Goal: Task Accomplishment & Management: Manage account settings

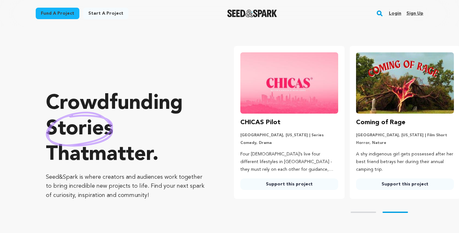
scroll to position [0, 62]
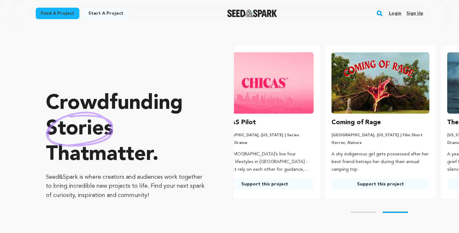
click at [396, 11] on link "Login" at bounding box center [395, 13] width 12 height 10
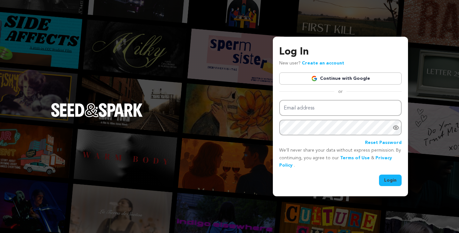
click at [331, 77] on link "Continue with Google" at bounding box center [340, 78] width 122 height 12
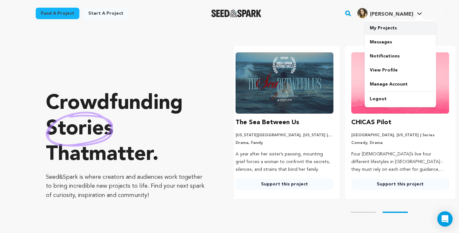
scroll to position [0, 121]
click at [397, 27] on link "My Projects" at bounding box center [400, 28] width 71 height 14
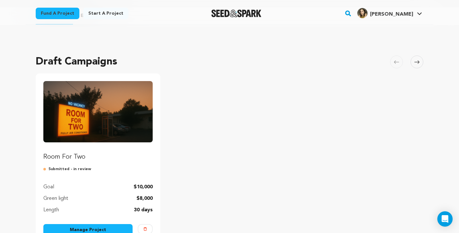
scroll to position [67, 0]
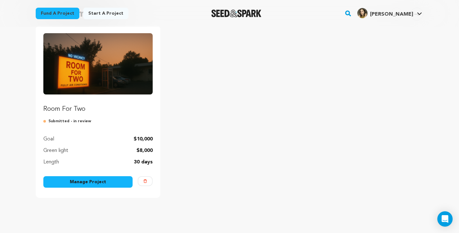
click at [82, 183] on link "Manage Project" at bounding box center [87, 181] width 89 height 11
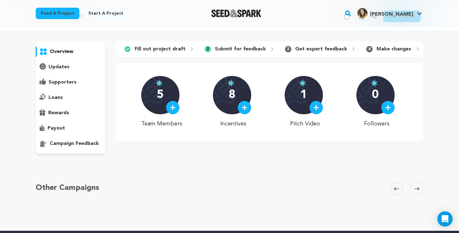
scroll to position [3, 0]
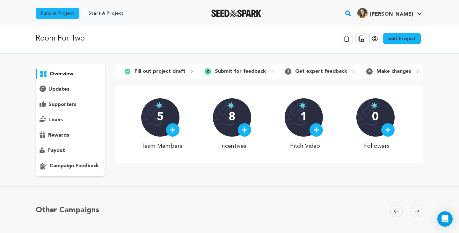
click at [399, 39] on link "Edit Project" at bounding box center [402, 38] width 38 height 11
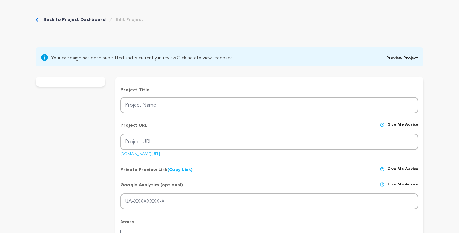
type input "Room For Two"
type input "room-for-two"
type input "As night settles over a Niagara Falls love motel, Eva’s confidence in her relat…"
type textarea "Room For Two exposes the silent struggles beneath the surface of many relations…"
type textarea "Room For Two aims to explore the quiet complexities of emotional intimacy, the …"
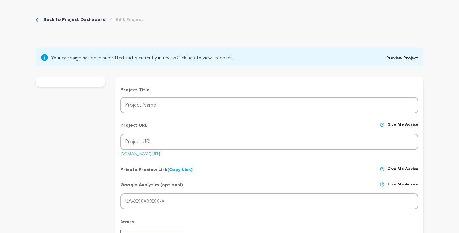
radio input "true"
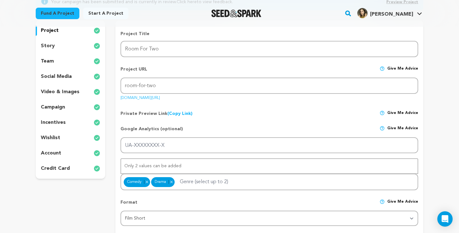
scroll to position [83, 0]
click at [58, 60] on div "team" at bounding box center [71, 61] width 70 height 10
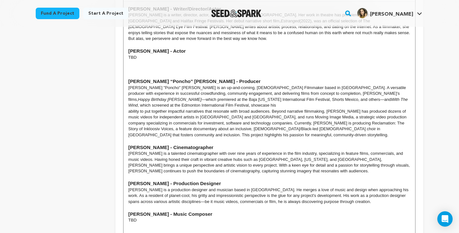
scroll to position [344, 0]
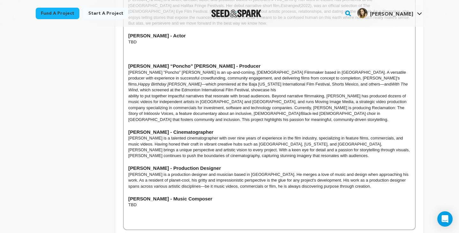
click at [145, 202] on p "TBD" at bounding box center [270, 205] width 282 height 6
click at [137, 202] on p at bounding box center [270, 205] width 282 height 6
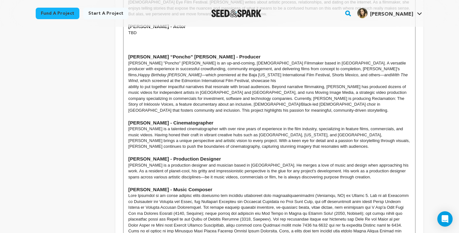
scroll to position [360, 0]
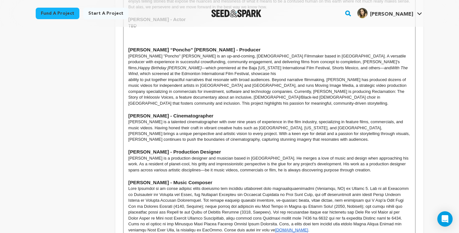
click at [344, 155] on p "[PERSON_NAME] is a production designer and musician based in [GEOGRAPHIC_DATA].…" at bounding box center [270, 164] width 282 height 18
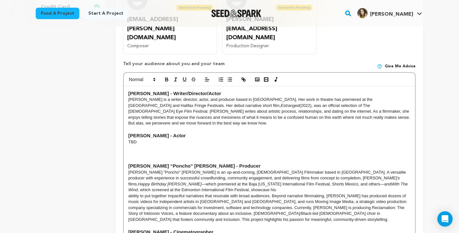
scroll to position [252, 0]
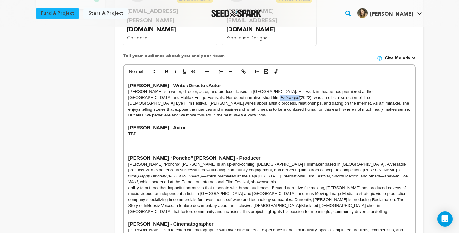
drag, startPoint x: 184, startPoint y: 71, endPoint x: 165, endPoint y: 72, distance: 18.5
click at [165, 89] on p "Lisa is a writer, director, actor, and producer based in Toronto. Her work in t…" at bounding box center [270, 103] width 282 height 29
click at [243, 70] on icon "button" at bounding box center [243, 71] width 2 height 2
type input "Estranged"
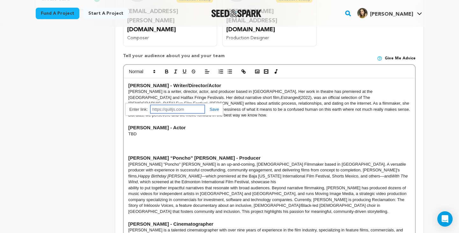
paste input "https://volvox.observer/trueself/saban"
type input "https://volvox.observer/trueself/saban"
click at [213, 107] on link at bounding box center [212, 109] width 15 height 5
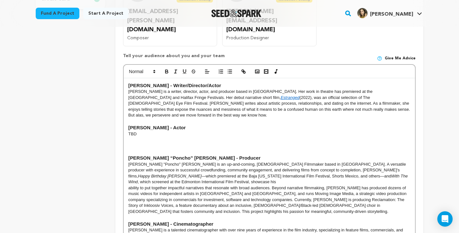
click at [237, 124] on h3 "[PERSON_NAME] - Actor" at bounding box center [270, 127] width 282 height 7
click at [355, 89] on p "Lisa is a writer, director, actor, and producer based in Toronto. Her work in t…" at bounding box center [270, 103] width 282 height 29
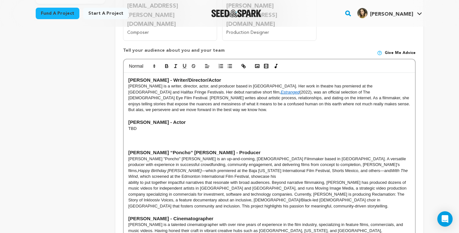
scroll to position [257, 0]
click at [135, 84] on p "Lisa is a writer, director, actor, and producer based in Toronto. Her work in t…" at bounding box center [270, 98] width 282 height 29
click at [365, 84] on p "Lisa Saban is a writer, director, actor, and producer based in Toronto. Her wor…" at bounding box center [270, 98] width 282 height 29
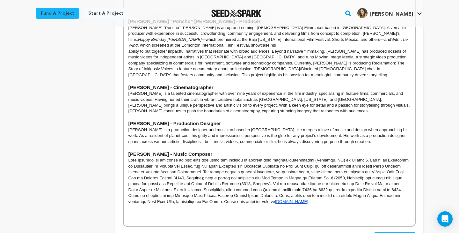
scroll to position [389, 0]
click at [392, 233] on span "Save Changes" at bounding box center [395, 237] width 32 height 6
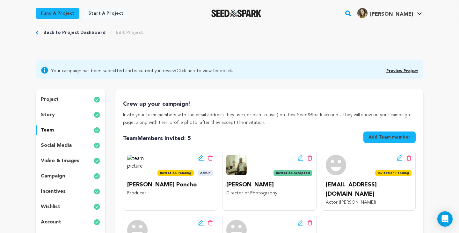
scroll to position [3, 0]
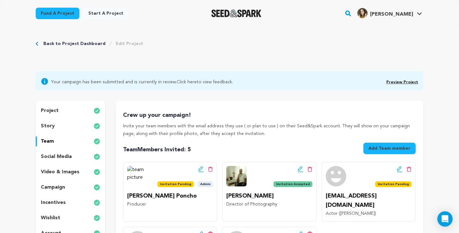
click at [56, 42] on link "Back to Project Dashboard" at bounding box center [74, 44] width 62 height 6
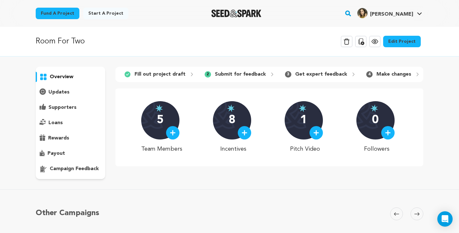
click at [377, 42] on icon at bounding box center [375, 42] width 8 height 8
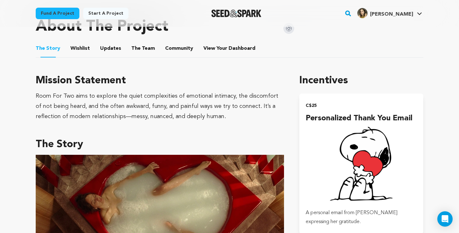
scroll to position [283, 0]
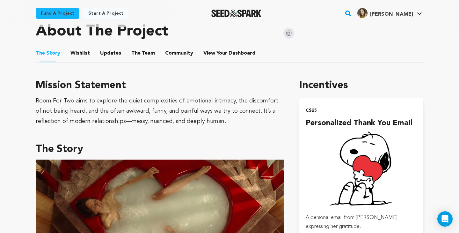
click at [140, 51] on button "The Team" at bounding box center [143, 54] width 15 height 15
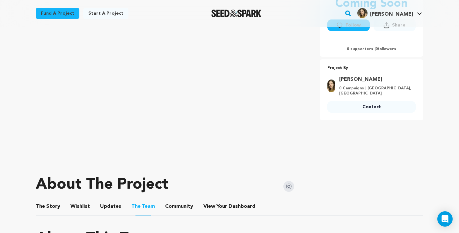
scroll to position [175, 0]
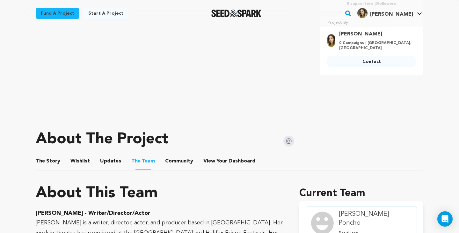
click at [45, 159] on button "The Story" at bounding box center [48, 162] width 15 height 15
